Goal: Information Seeking & Learning: Learn about a topic

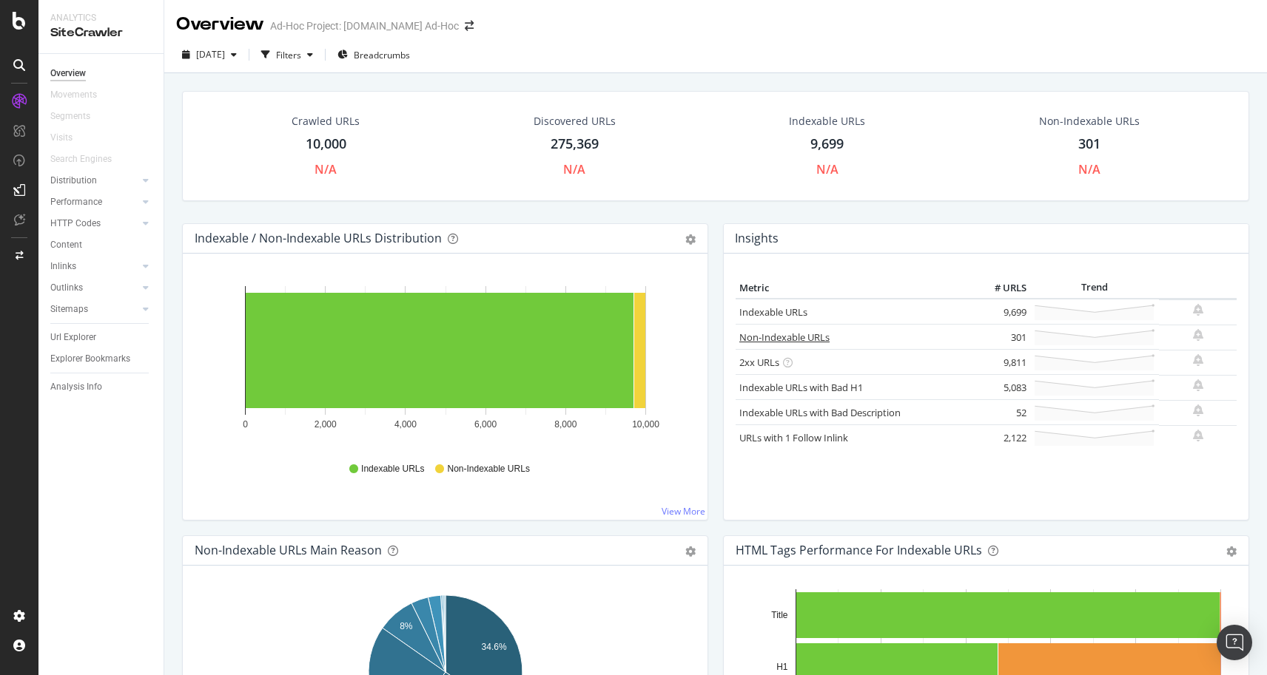
click at [781, 335] on link "Non-Indexable URLs" at bounding box center [784, 337] width 90 height 13
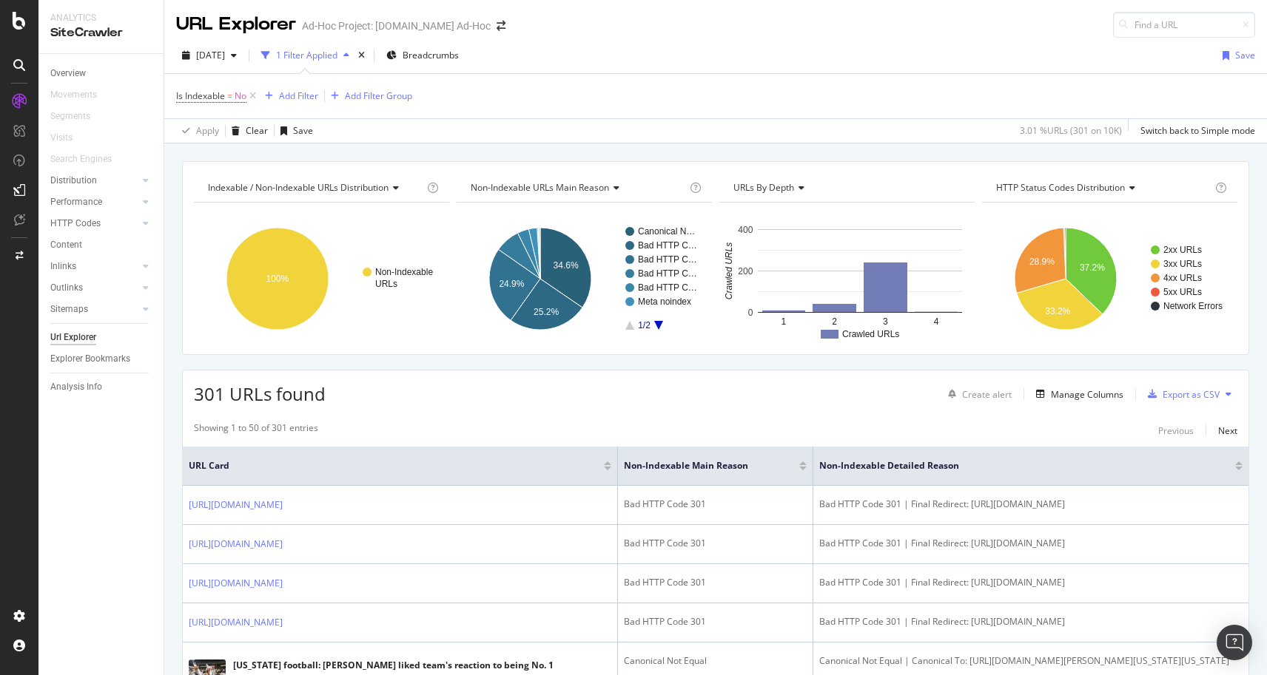
click at [800, 468] on div at bounding box center [802, 469] width 7 height 4
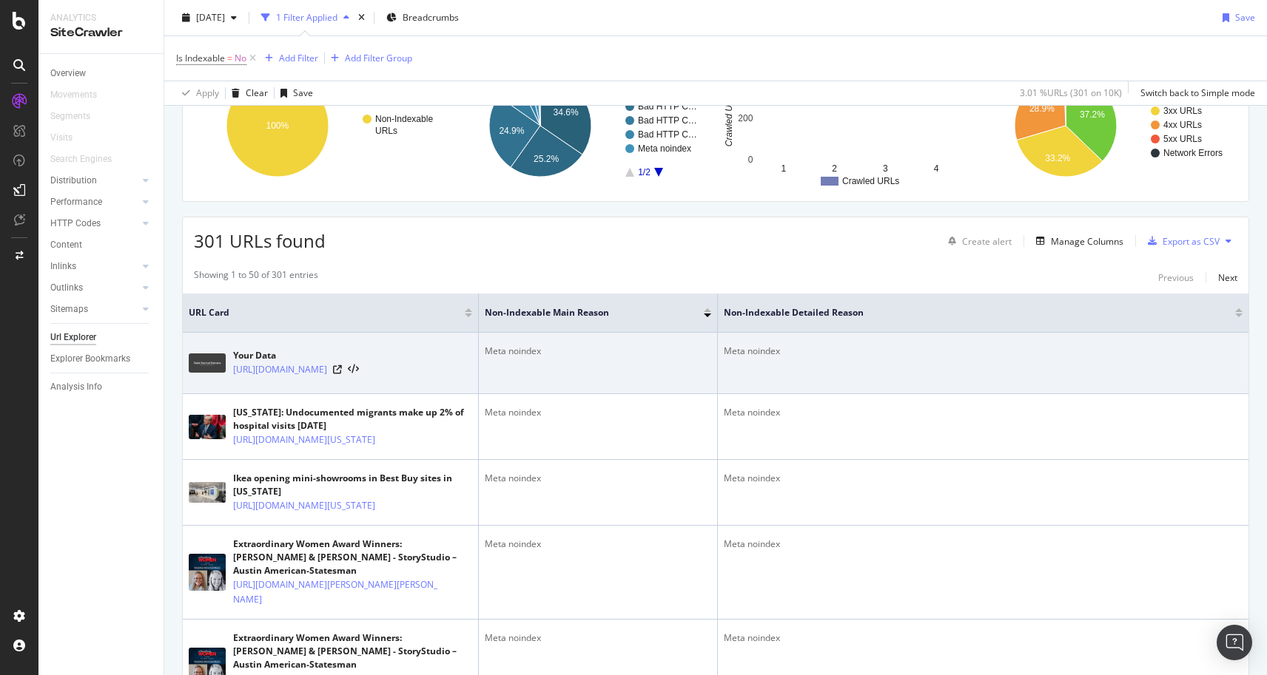
scroll to position [186, 0]
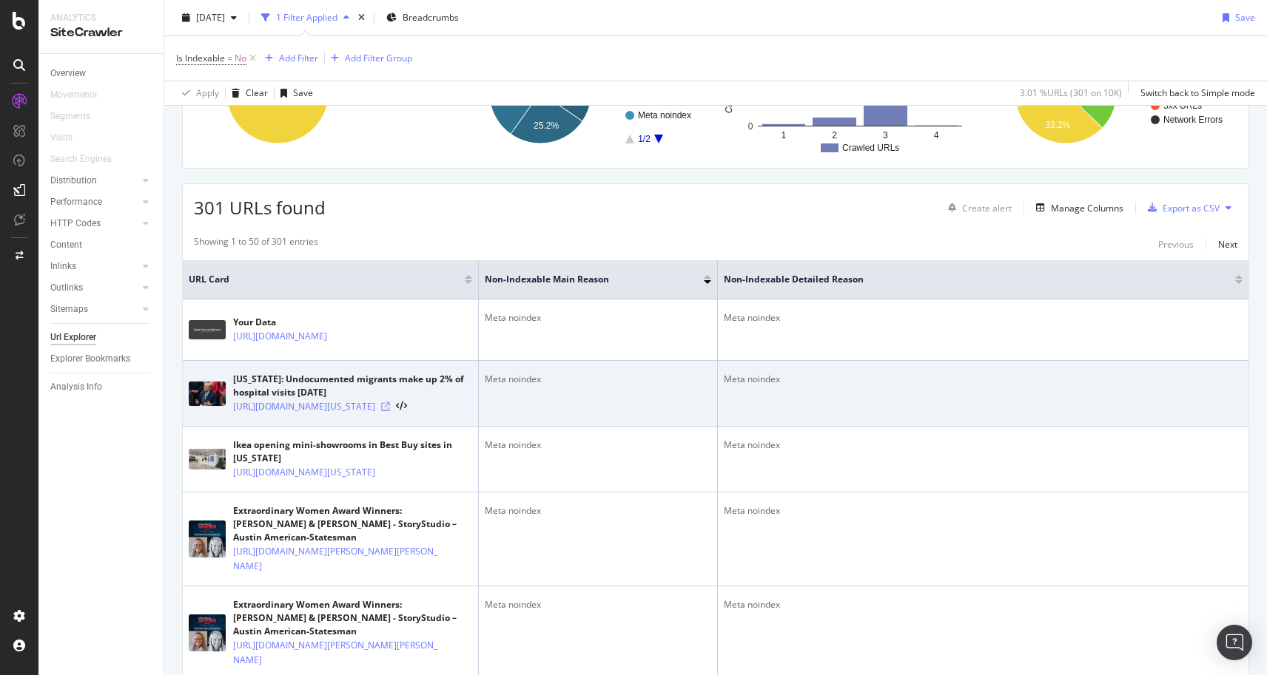
click at [390, 411] on icon at bounding box center [385, 406] width 9 height 9
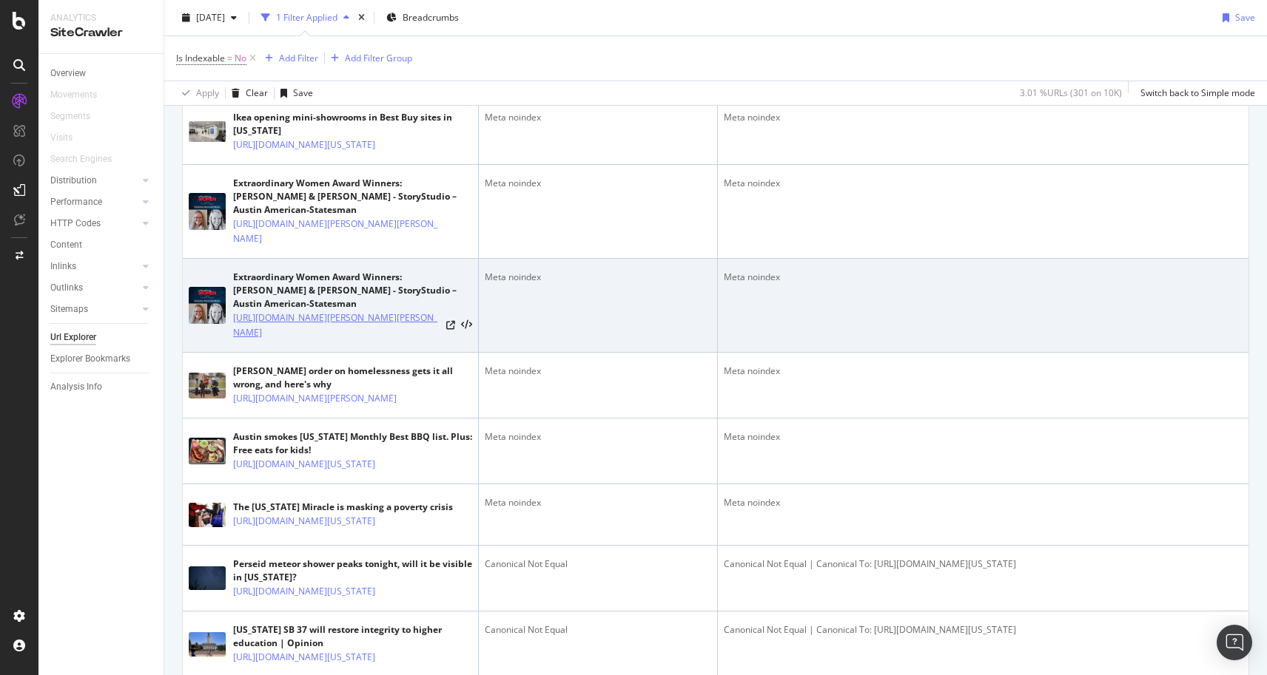
scroll to position [531, 0]
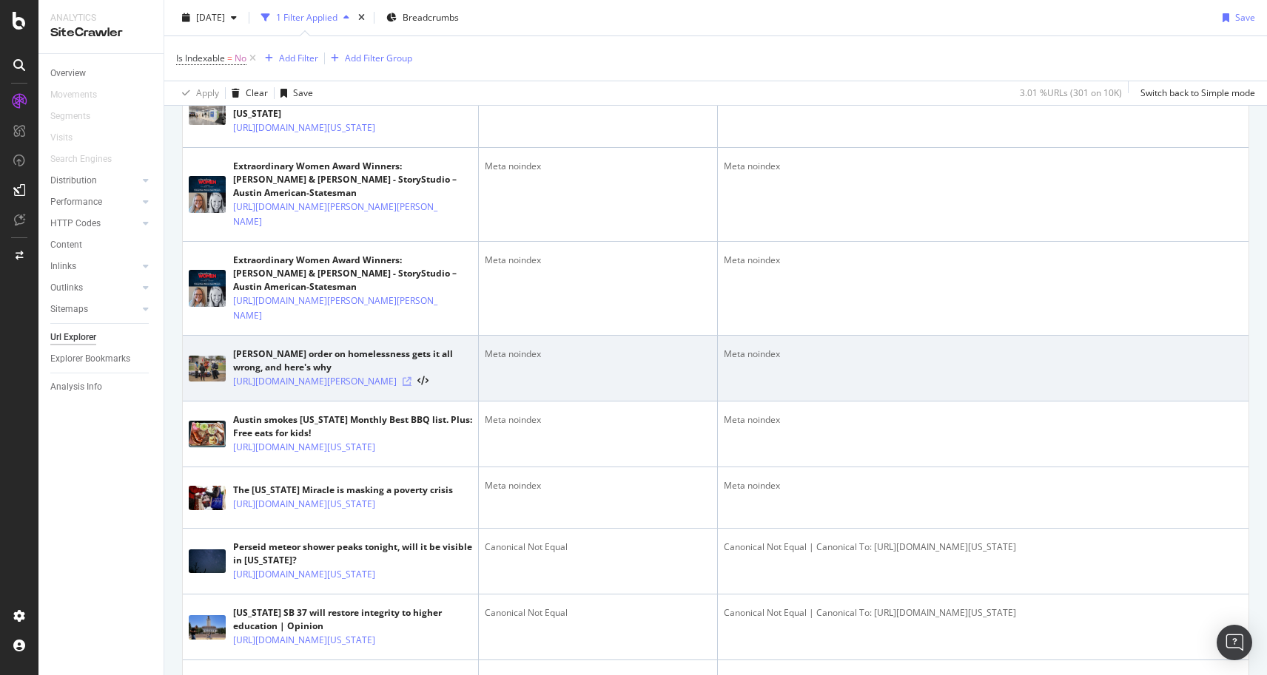
click at [411, 386] on icon at bounding box center [406, 381] width 9 height 9
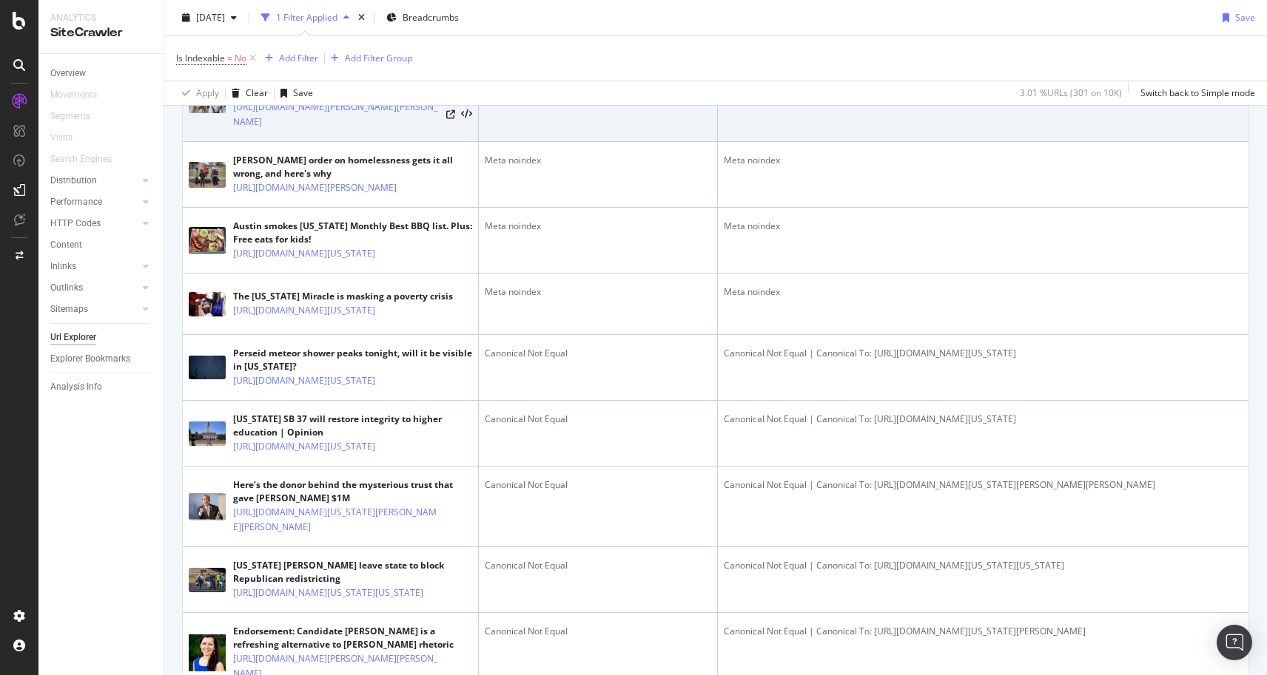
scroll to position [796, 0]
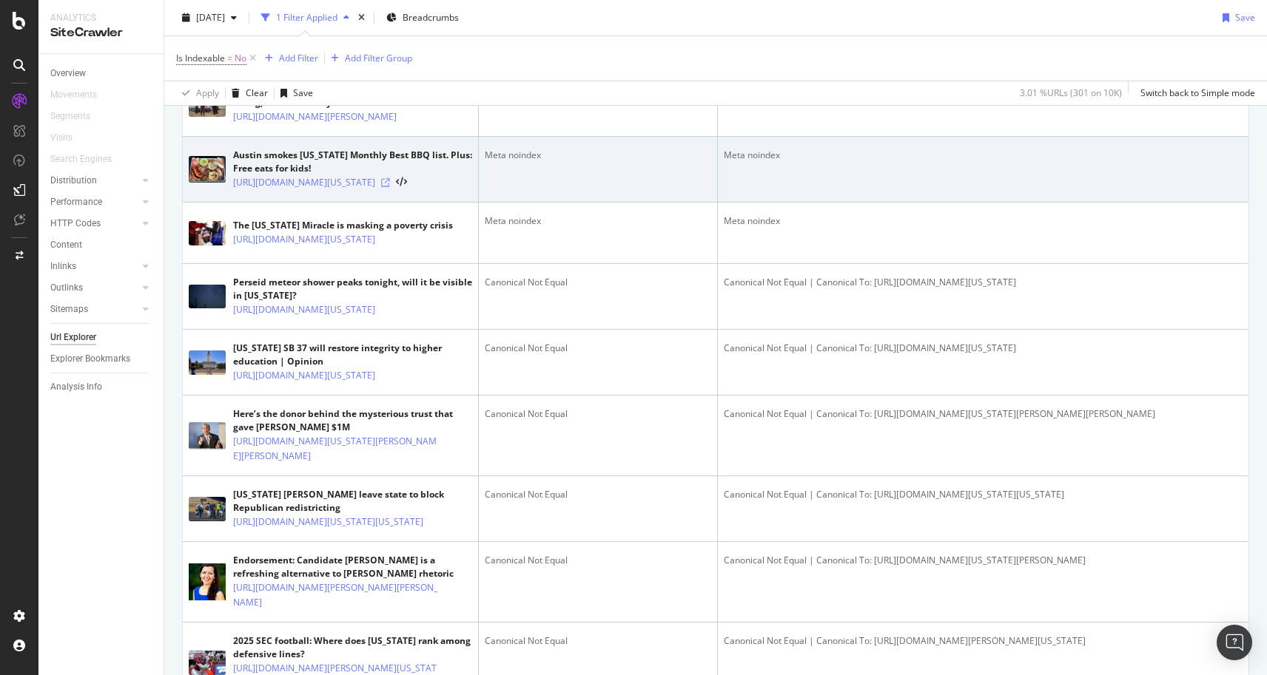
click at [390, 187] on icon at bounding box center [385, 182] width 9 height 9
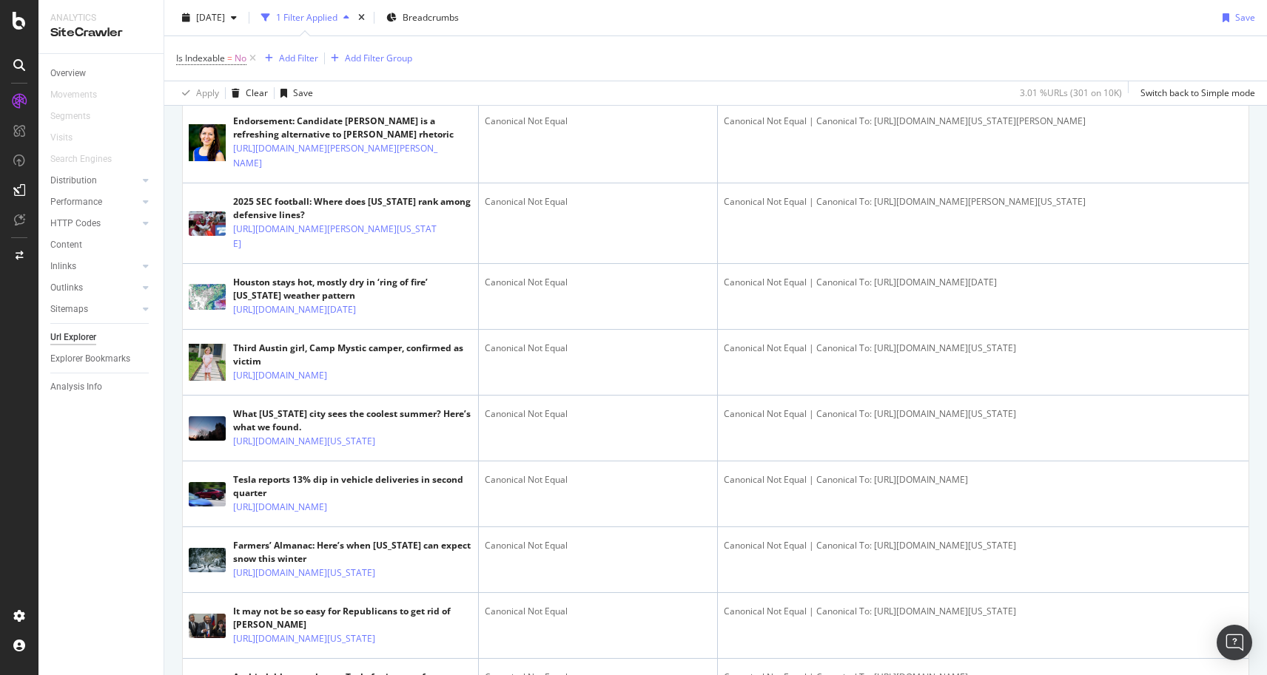
scroll to position [1244, 0]
